Goal: Find specific page/section: Find specific page/section

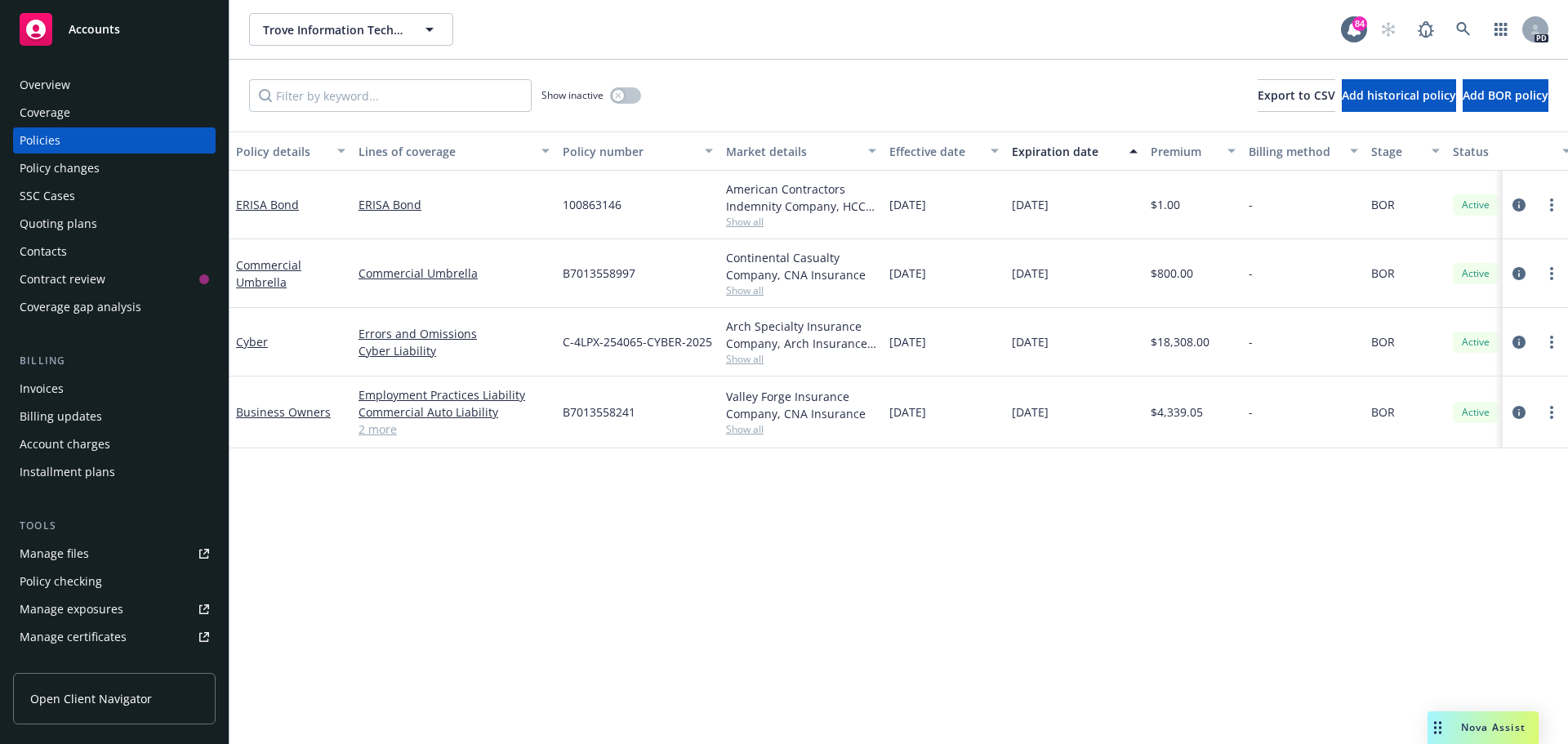
click at [112, 141] on div "Policies" at bounding box center [114, 140] width 189 height 26
